Goal: Task Accomplishment & Management: Manage account settings

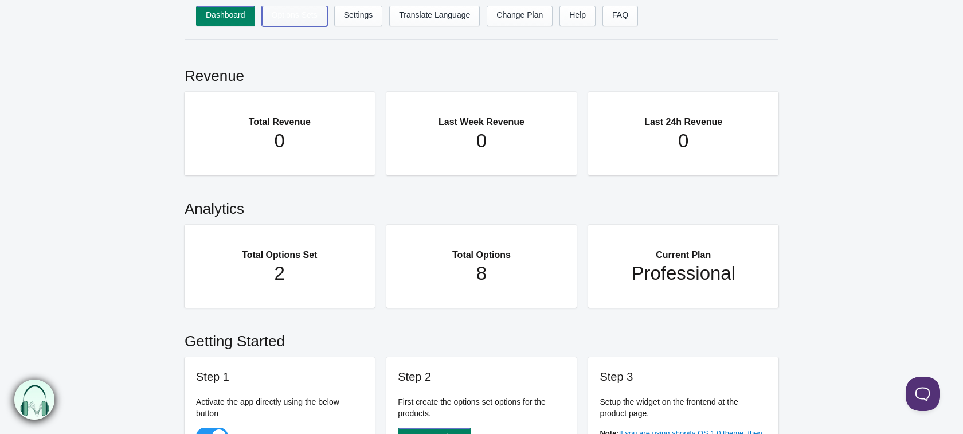
click at [309, 19] on link "Options Sets" at bounding box center [294, 16] width 65 height 21
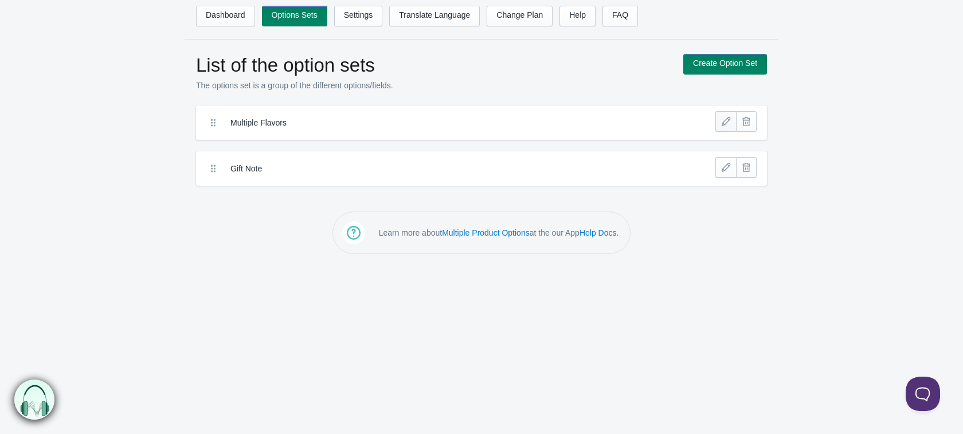
click at [724, 119] on link at bounding box center [725, 121] width 21 height 21
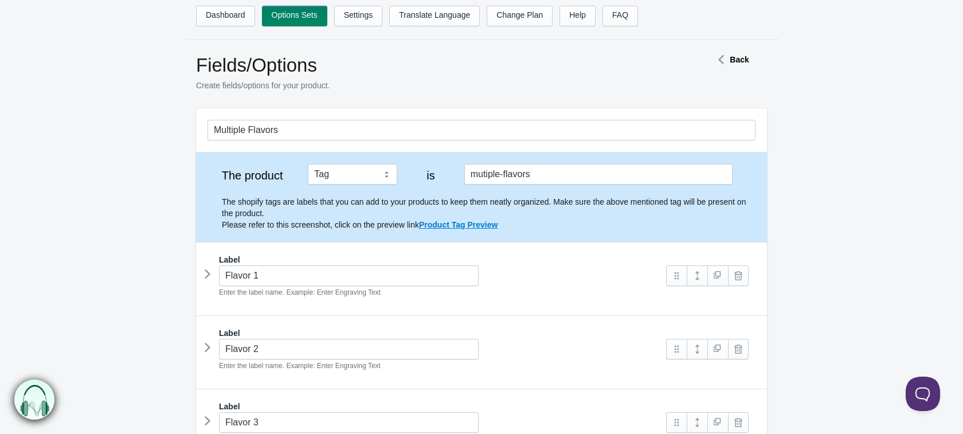
click at [207, 278] on icon at bounding box center [207, 273] width 0 height 17
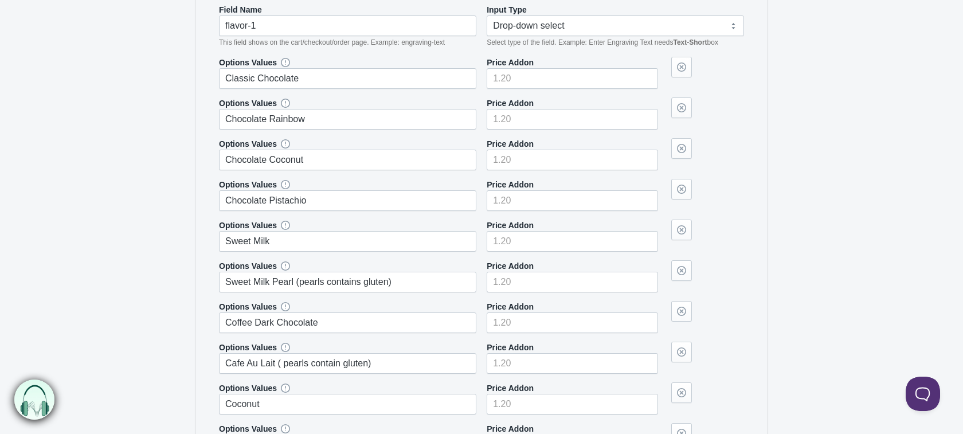
scroll to position [318, 0]
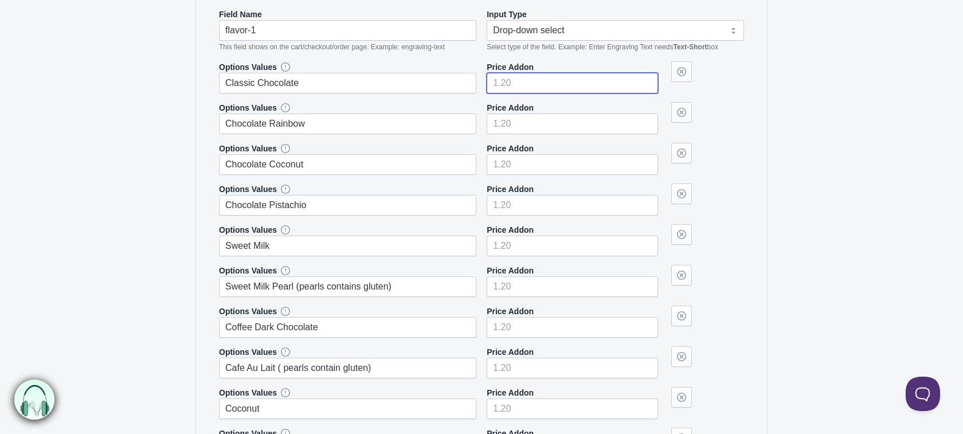
click at [524, 80] on input"] "number" at bounding box center [571, 83] width 171 height 21
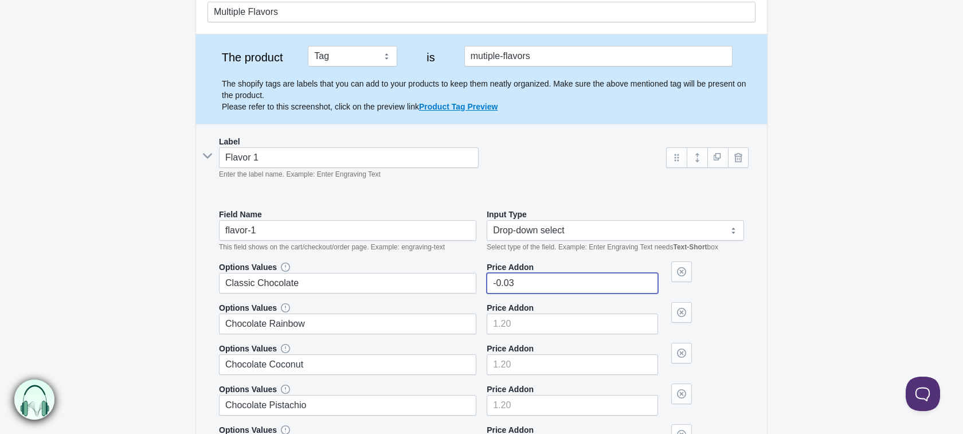
scroll to position [129, 0]
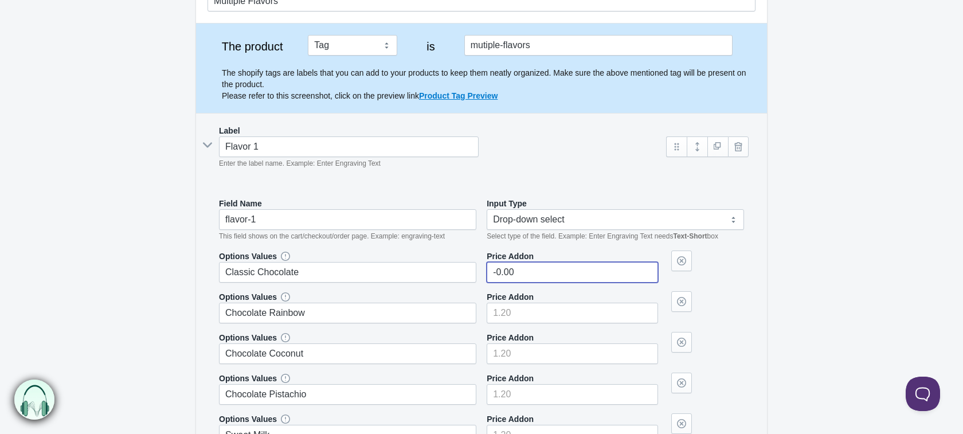
type input"] "-0.00"
click at [538, 312] on input"] "number" at bounding box center [571, 313] width 171 height 21
type input"] "0"
click at [537, 354] on input"] "number" at bounding box center [571, 353] width 171 height 21
type input"] "0"
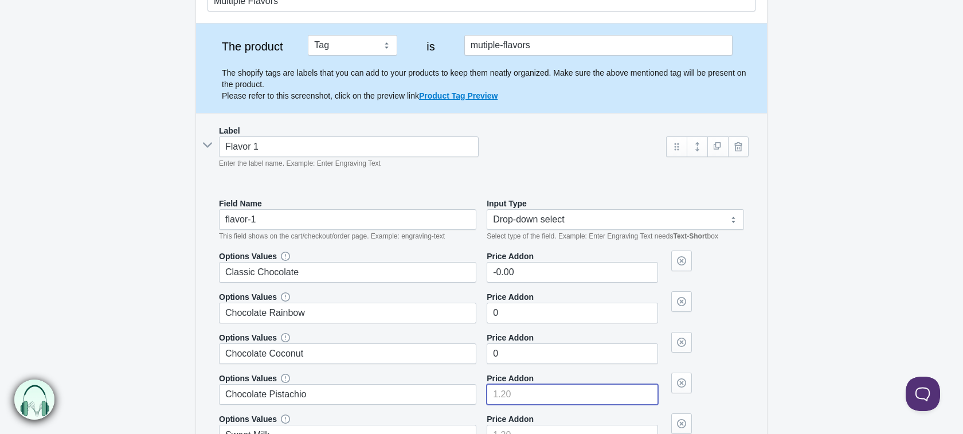
click at [525, 391] on input"] "number" at bounding box center [571, 394] width 171 height 21
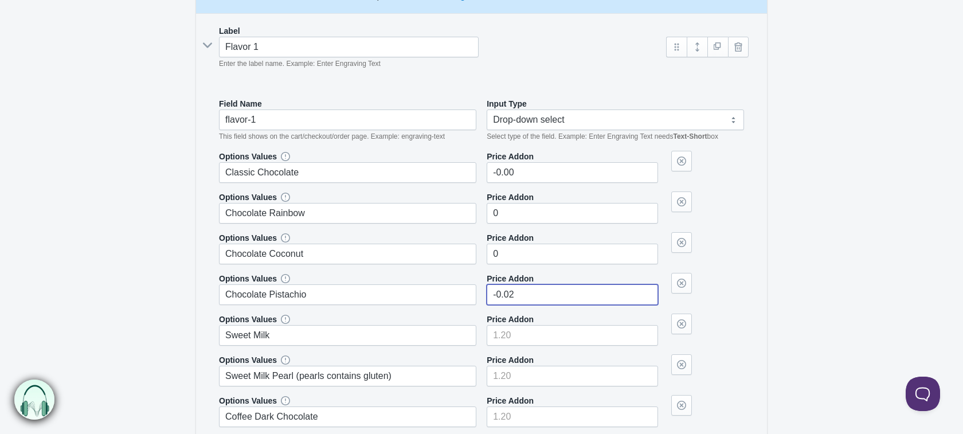
scroll to position [230, 0]
type input"] "-0.02"
click at [493, 337] on input"] "number" at bounding box center [571, 334] width 171 height 21
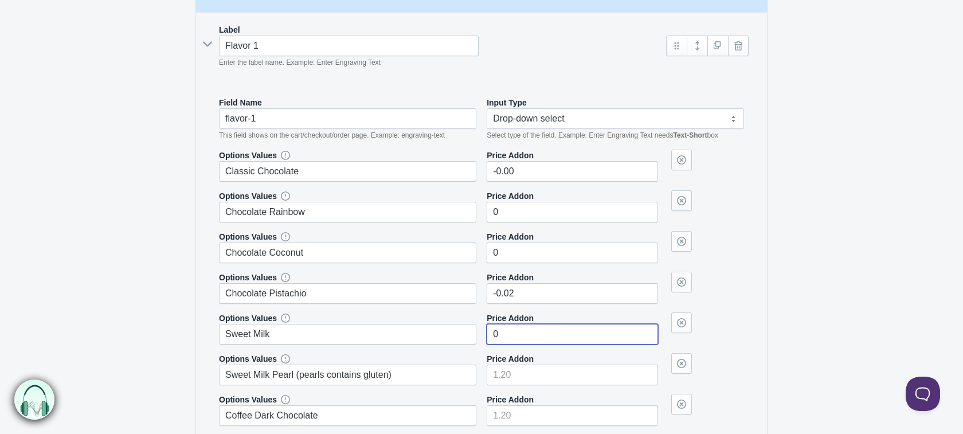
type input"] "0"
click at [500, 367] on input"] "number" at bounding box center [571, 374] width 171 height 21
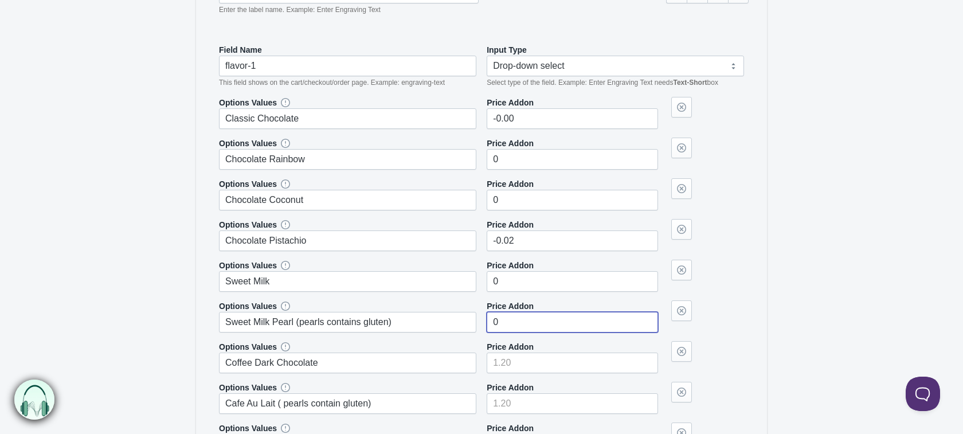
type input"] "0"
click at [516, 362] on input"] "number" at bounding box center [571, 362] width 171 height 21
type input"] "0"
click at [515, 398] on input"] "number" at bounding box center [571, 403] width 171 height 21
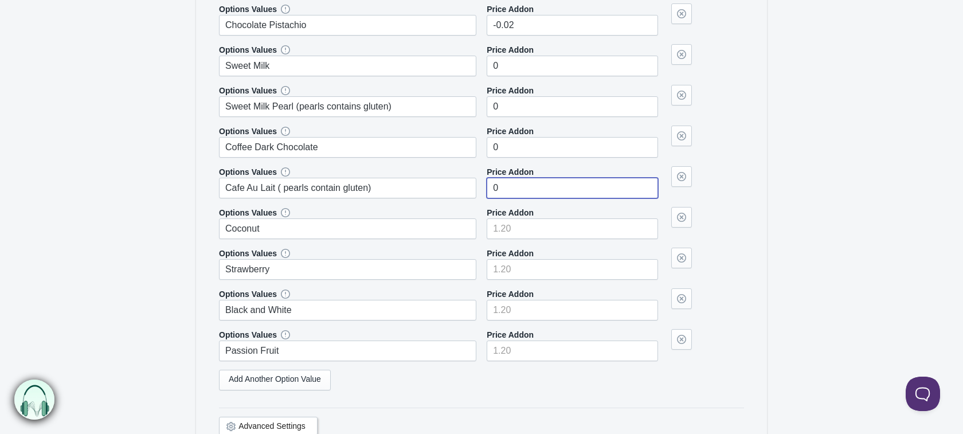
scroll to position [500, 0]
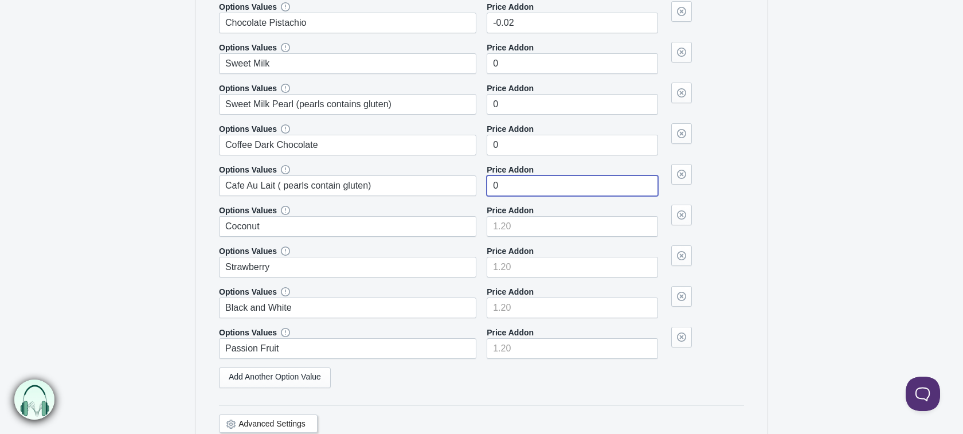
type input"] "0"
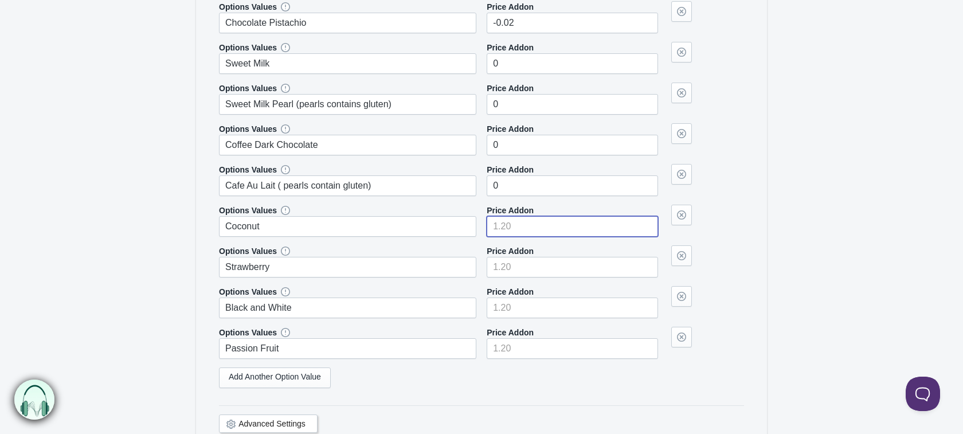
click at [504, 227] on input"] "number" at bounding box center [571, 226] width 171 height 21
type input"] "0"
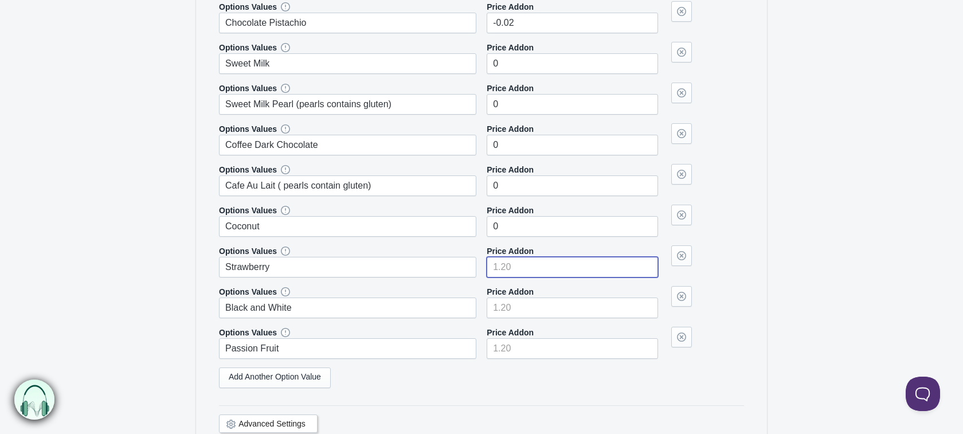
click at [500, 266] on input"] "number" at bounding box center [571, 267] width 171 height 21
type input"] "0"
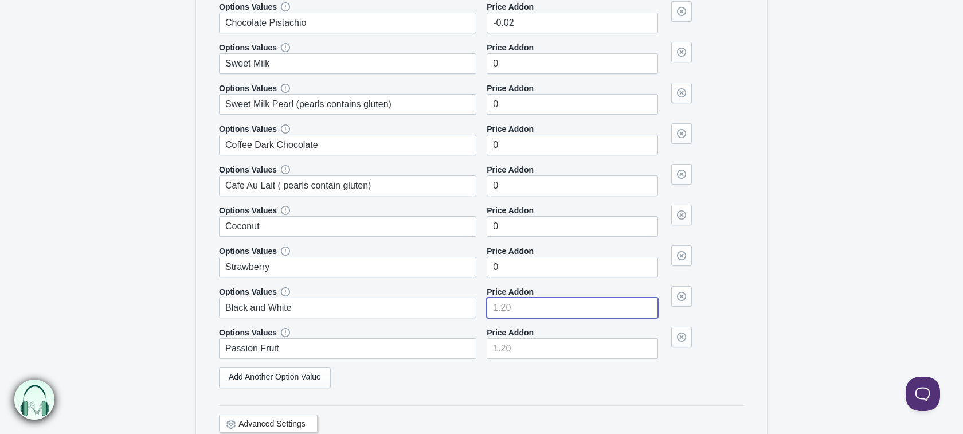
click at [503, 304] on input"] "number" at bounding box center [571, 307] width 171 height 21
type input"] "0"
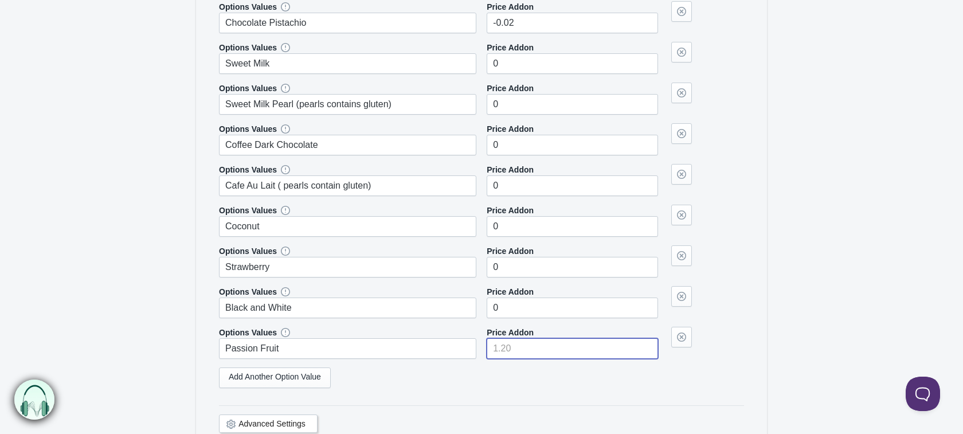
click at [521, 347] on input"] "number" at bounding box center [571, 348] width 171 height 21
type input"] "0"
click at [810, 349] on form "Multiple Flavors The product Tag Vendor Type URL Handle All Products is Label I…" at bounding box center [481, 297] width 963 height 1379
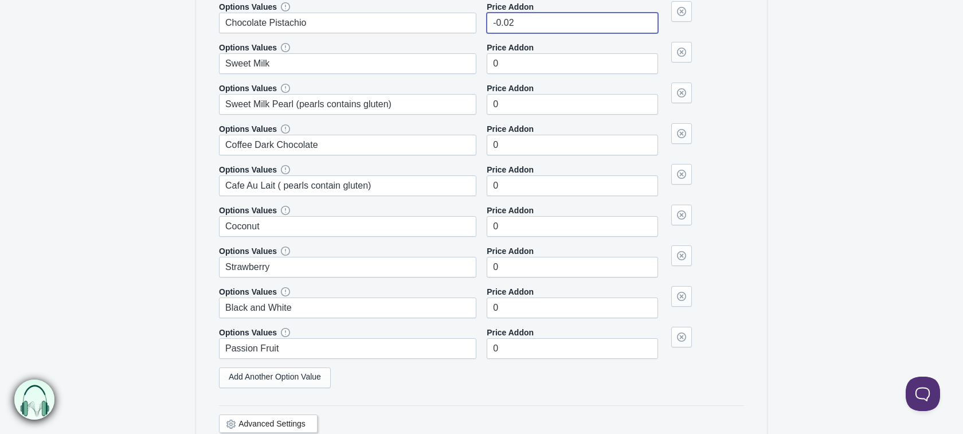
click at [552, 23] on input"] "-0.02" at bounding box center [571, 23] width 171 height 21
type input"] "-0"
type input"] "0"
click at [772, 88] on section "Multiple Flavors The product Tag Vendor Type URL Handle All Products is mutiple…" at bounding box center [482, 281] width 594 height 1346
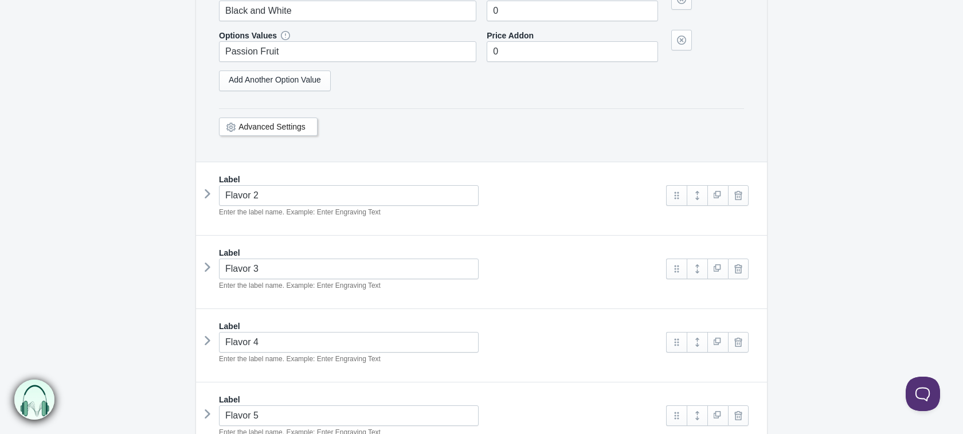
scroll to position [1125, 0]
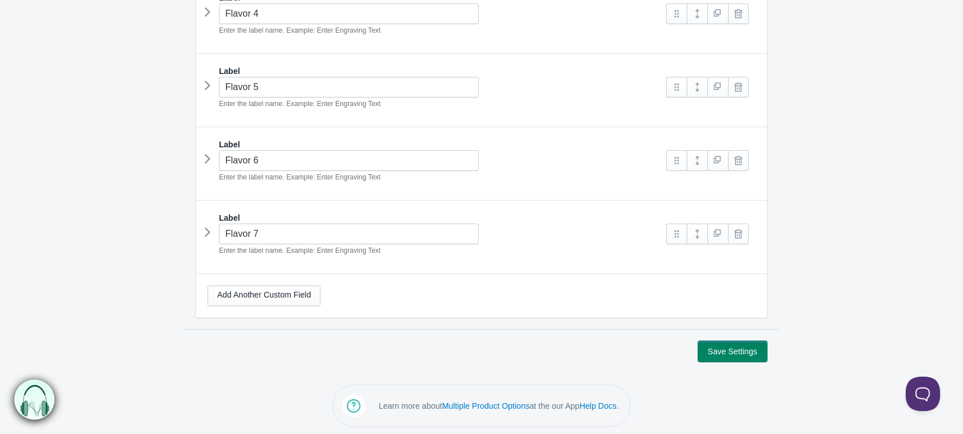
click at [744, 351] on button "Save Settings" at bounding box center [732, 351] width 69 height 21
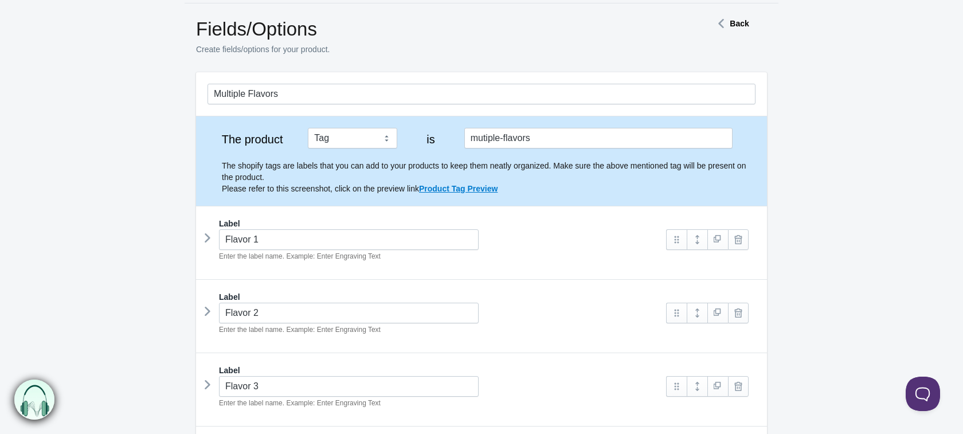
scroll to position [19, 0]
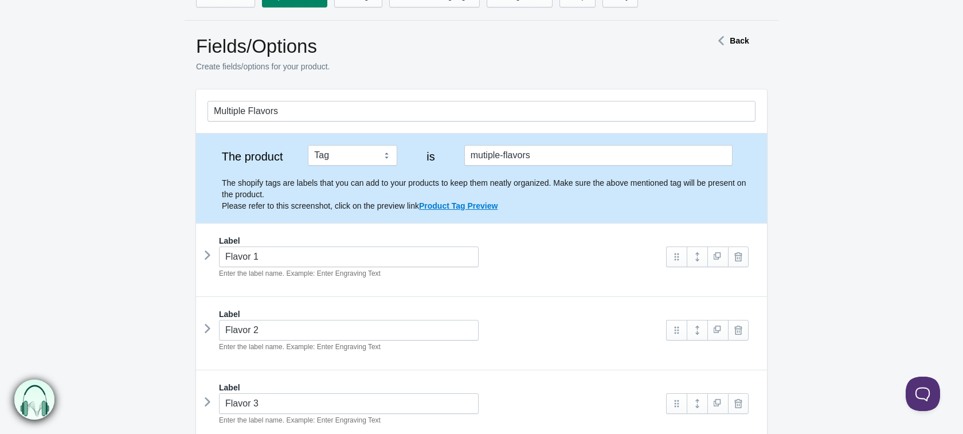
click at [207, 250] on icon at bounding box center [207, 254] width 0 height 17
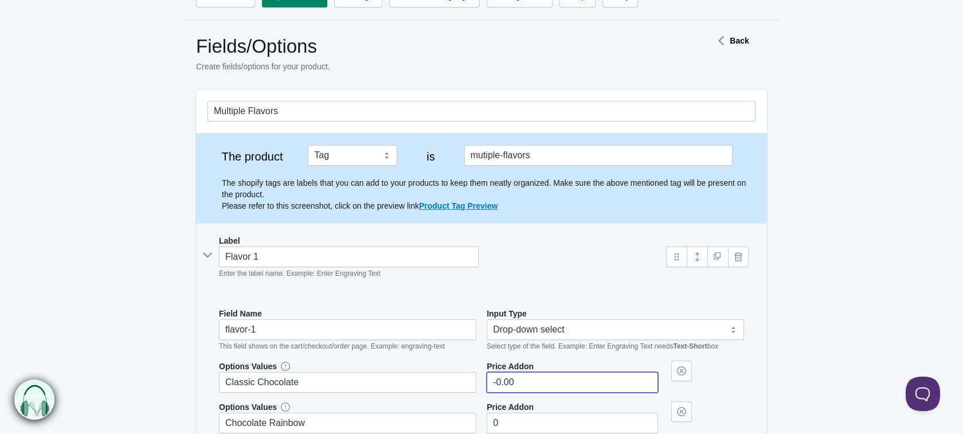
click at [497, 381] on input"] "-0.00" at bounding box center [571, 382] width 171 height 21
click at [539, 382] on input"] "0.00" at bounding box center [571, 382] width 171 height 21
type input"] "0"
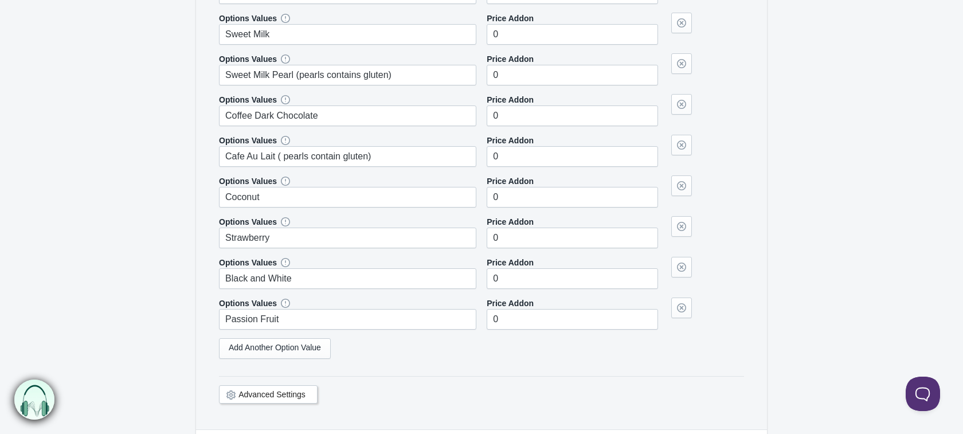
scroll to position [545, 0]
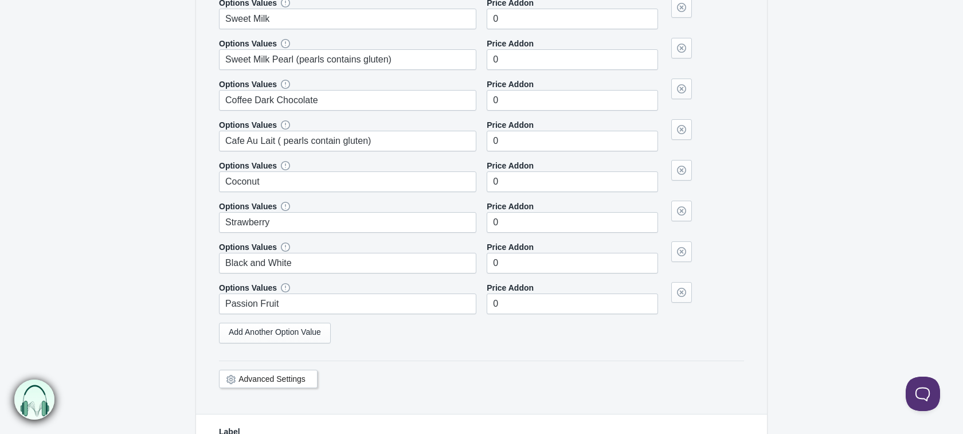
click at [782, 358] on form "Multiple Flavors The product Tag Vendor Type URL Handle All Products is Label I…" at bounding box center [481, 252] width 963 height 1379
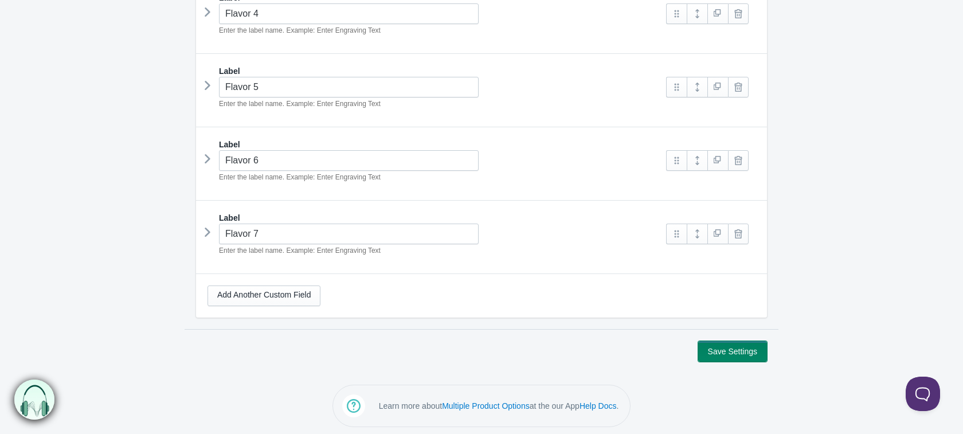
click at [726, 347] on button "Save Settings" at bounding box center [732, 351] width 69 height 21
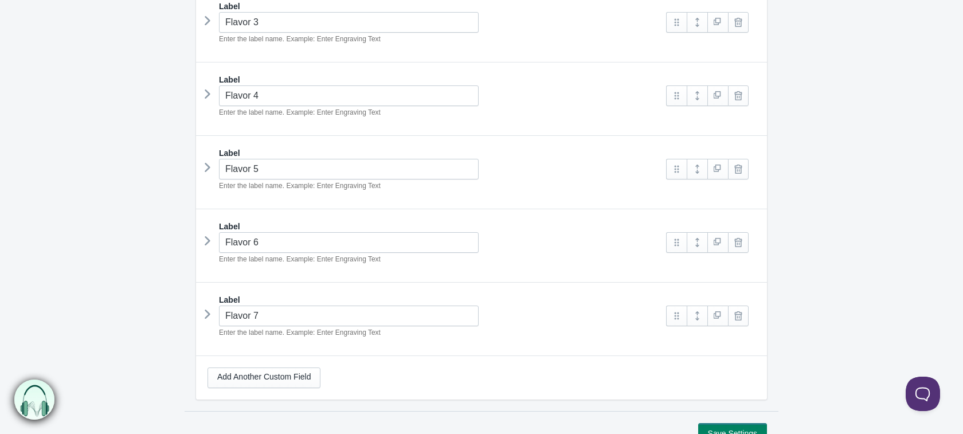
scroll to position [405, 0]
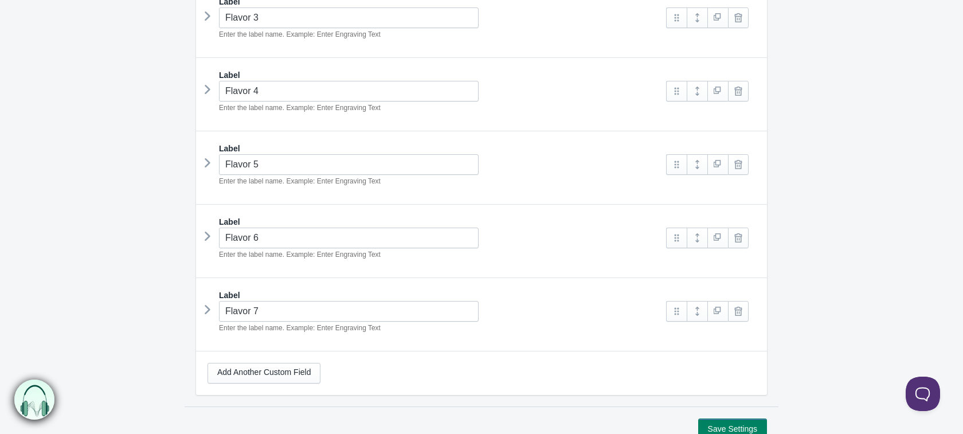
click at [207, 164] on icon at bounding box center [207, 162] width 0 height 17
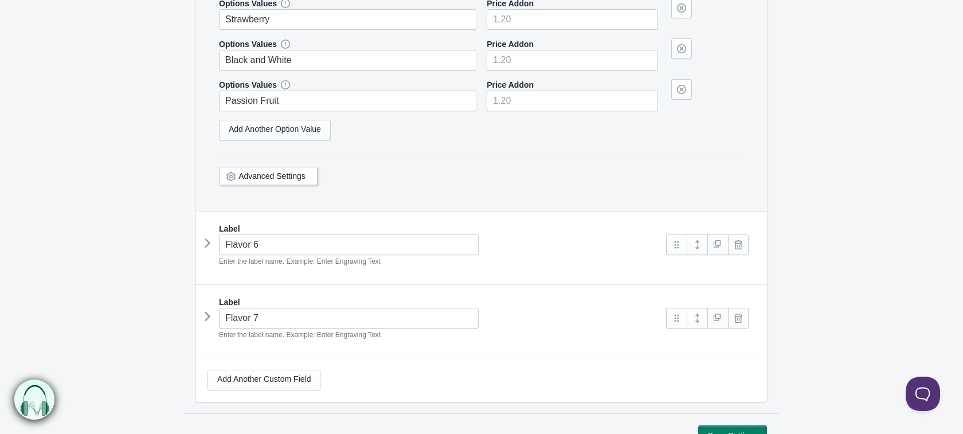
scroll to position [0, 0]
